Goal: Task Accomplishment & Management: Manage account settings

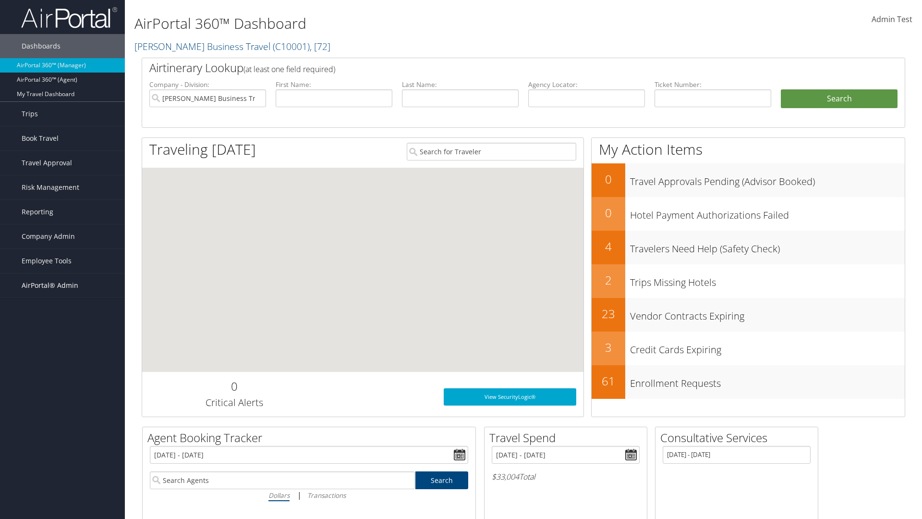
click at [62, 285] on span "AirPortal® Admin" at bounding box center [50, 285] width 57 height 24
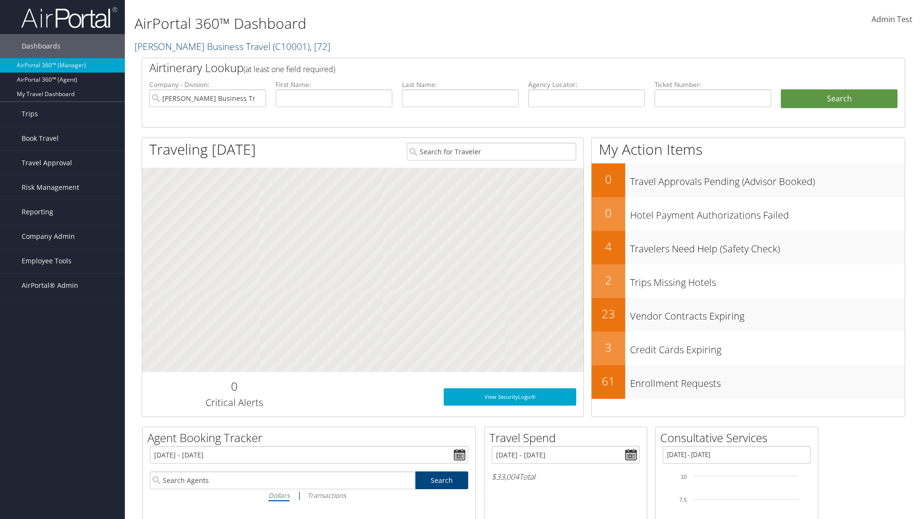
click at [62, 427] on link "Permissions" at bounding box center [62, 434] width 125 height 14
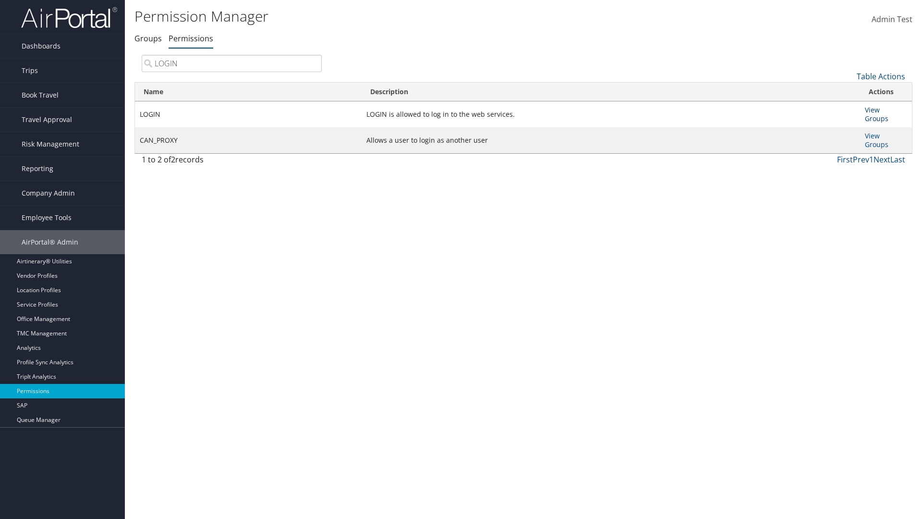
type input "LOGIN"
click at [872, 110] on link "View Groups" at bounding box center [877, 114] width 24 height 18
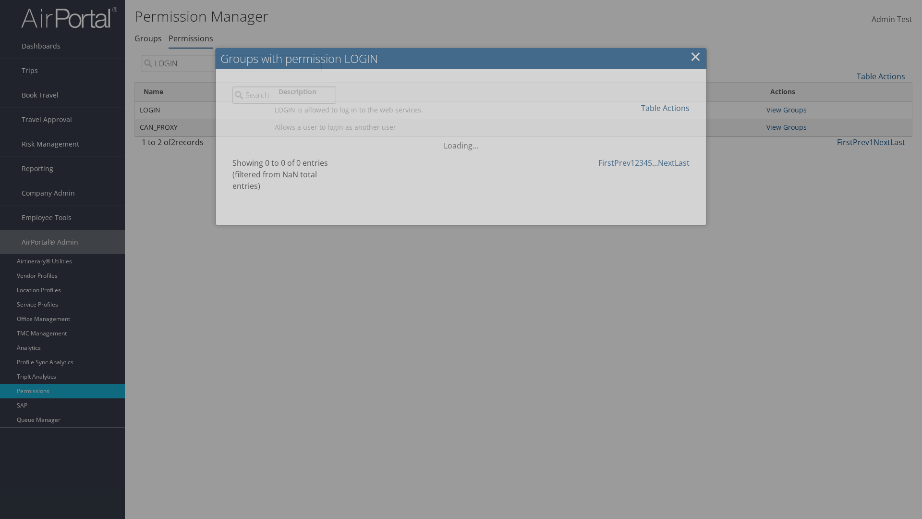
click at [665, 108] on link "Table Actions" at bounding box center [665, 108] width 49 height 11
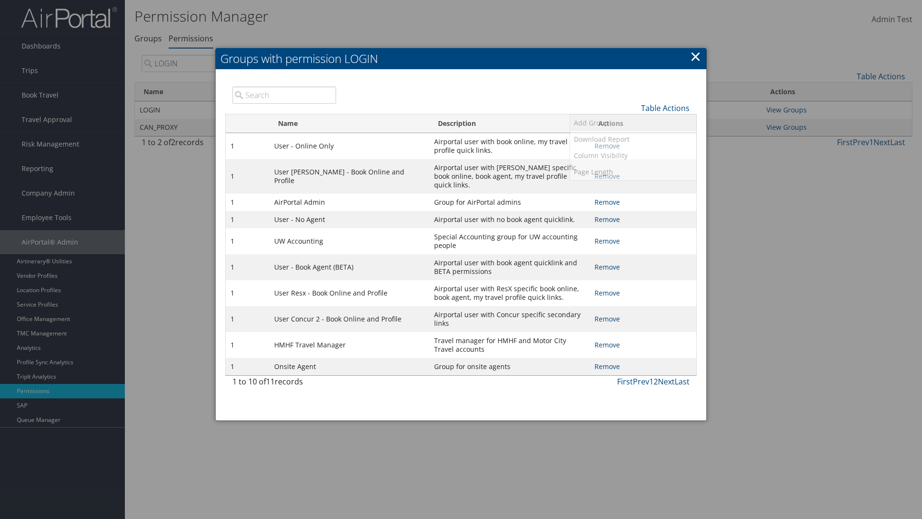
click at [633, 123] on link "Add Group" at bounding box center [633, 123] width 126 height 16
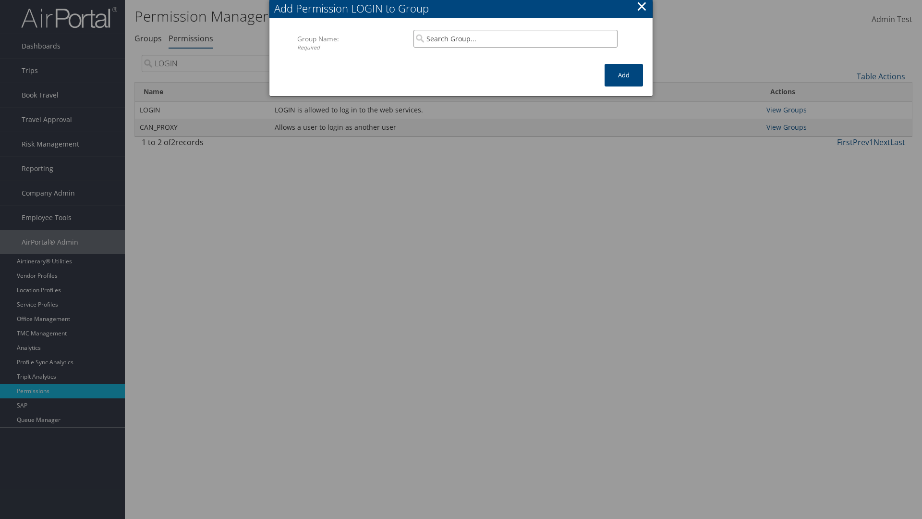
click at [516, 38] on input "search" at bounding box center [516, 39] width 204 height 18
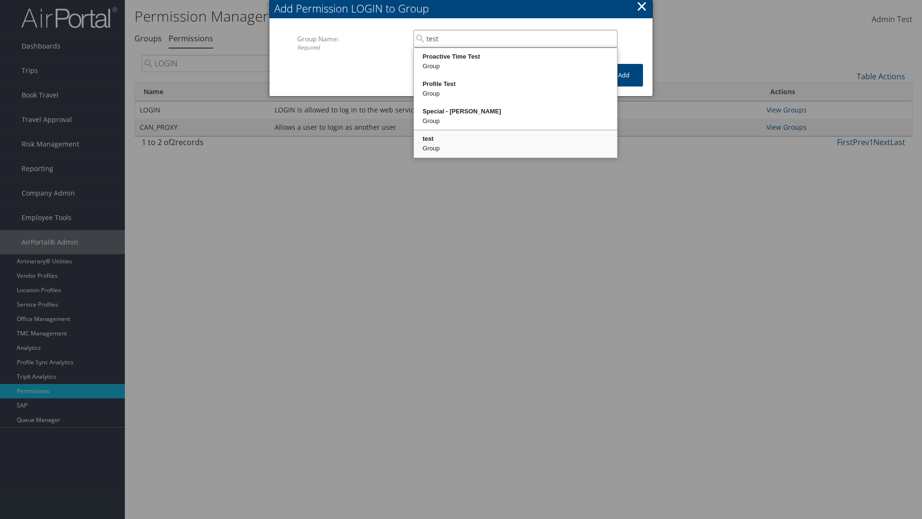
click at [516, 139] on div "test" at bounding box center [516, 139] width 200 height 10
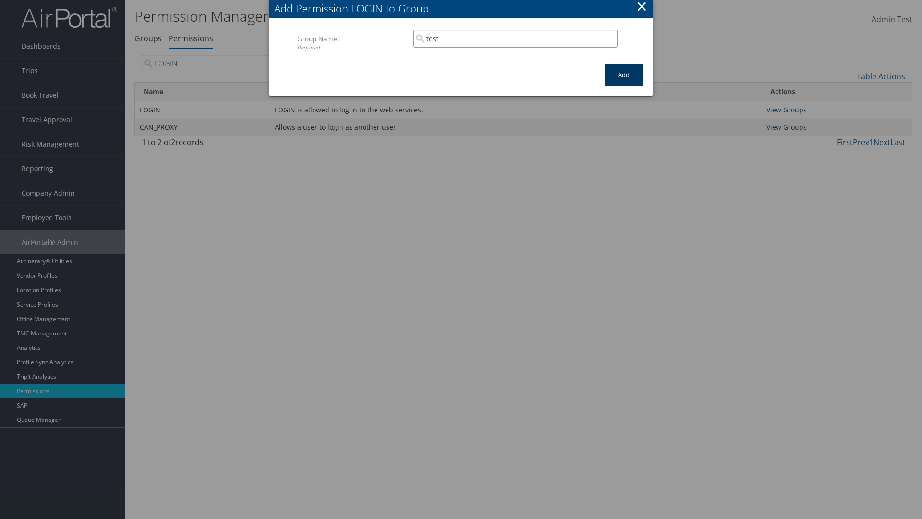
type input "test"
click at [624, 75] on button "Add" at bounding box center [624, 75] width 38 height 23
